Goal: Check status: Check status

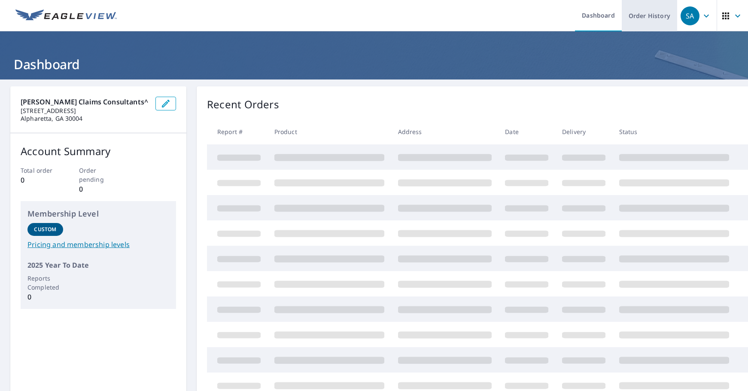
click at [643, 10] on link "Order History" at bounding box center [649, 15] width 55 height 31
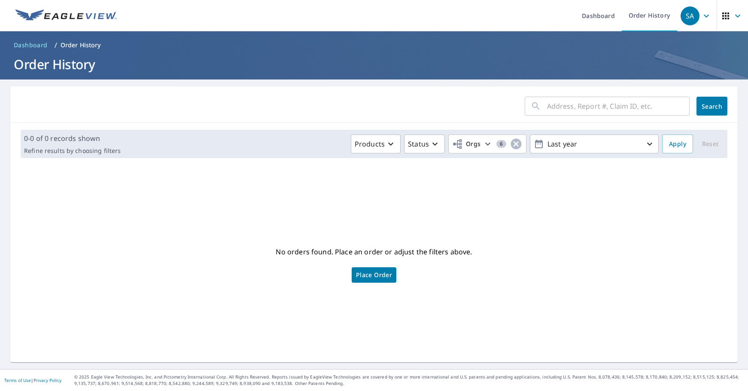
drag, startPoint x: 629, startPoint y: 100, endPoint x: 653, endPoint y: 108, distance: 24.8
click at [629, 101] on input "text" at bounding box center [618, 106] width 143 height 24
paste input "2509030516"
type input "2509030516"
click at [703, 108] on span "Search" at bounding box center [711, 106] width 17 height 8
